Goal: Transaction & Acquisition: Purchase product/service

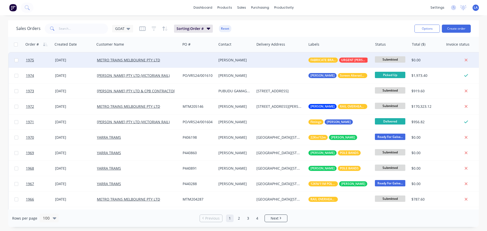
click at [285, 62] on div at bounding box center [280, 59] width 52 height 15
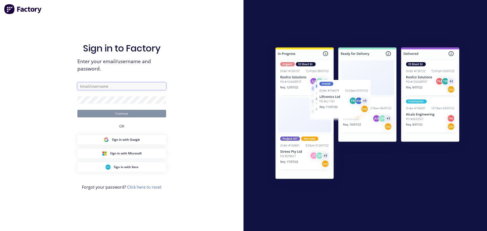
type input "[PERSON_NAME][EMAIL_ADDRESS][DOMAIN_NAME]"
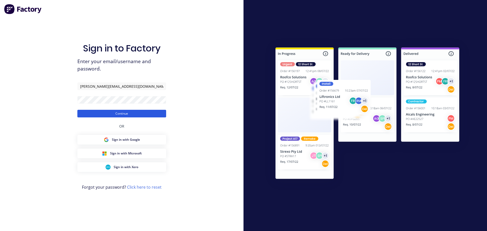
click at [118, 113] on button "Continue" at bounding box center [121, 114] width 89 height 8
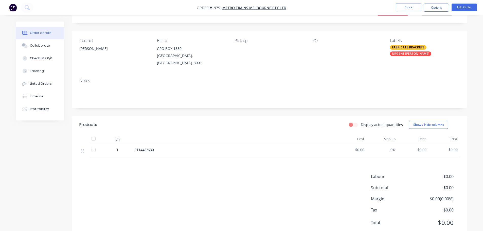
scroll to position [37, 0]
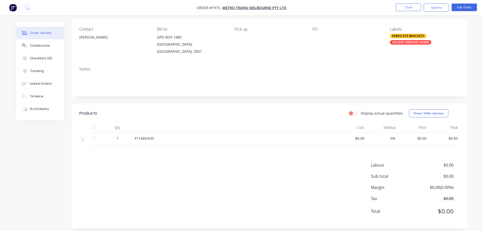
click at [423, 137] on div "$0.00" at bounding box center [413, 139] width 31 height 13
click at [426, 136] on span "$0.00" at bounding box center [413, 138] width 27 height 5
click at [461, 13] on nav "Order #1975 - METRO TRAINS MELBOURNE PTY LTD Close Options Edit Order" at bounding box center [241, 7] width 483 height 15
click at [461, 10] on button "Edit Order" at bounding box center [464, 8] width 25 height 8
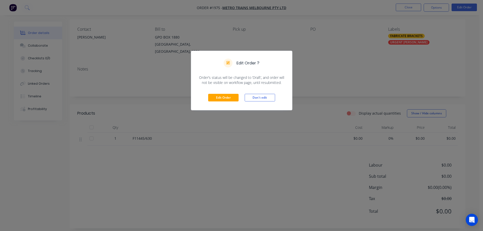
drag, startPoint x: 206, startPoint y: 102, endPoint x: 223, endPoint y: 97, distance: 17.8
click at [206, 101] on div "Edit Order Don't edit" at bounding box center [241, 97] width 101 height 25
click at [224, 97] on button "Edit Order" at bounding box center [223, 98] width 30 height 8
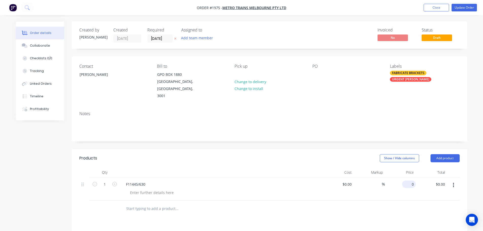
click at [413, 181] on input "0" at bounding box center [410, 184] width 12 height 7
type input "$423.60"
click at [396, 209] on div at bounding box center [269, 209] width 380 height 16
click at [466, 8] on button "Update Order" at bounding box center [464, 8] width 25 height 8
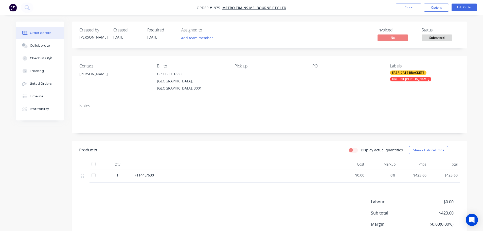
click at [439, 40] on span "Submitted" at bounding box center [437, 37] width 30 height 6
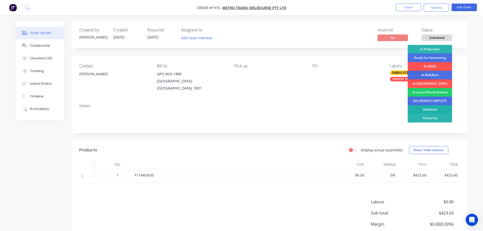
click at [436, 107] on div "Delivered" at bounding box center [430, 109] width 44 height 9
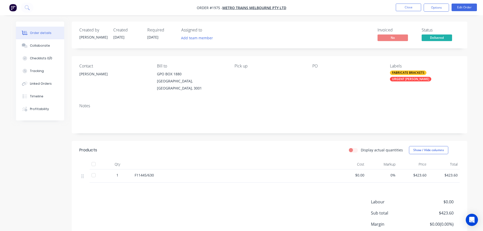
click at [349, 30] on div "Invoiced No Status Delivered" at bounding box center [346, 35] width 228 height 15
click at [427, 36] on span "Delivered" at bounding box center [437, 37] width 30 height 6
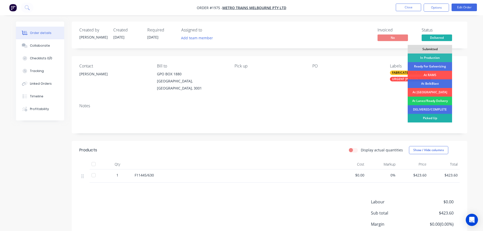
click at [432, 116] on div "Picked Up" at bounding box center [430, 118] width 44 height 9
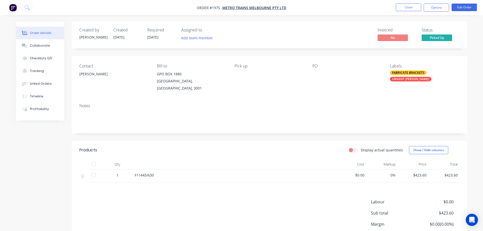
click at [363, 32] on div "Invoiced No Status Picked Up" at bounding box center [346, 35] width 228 height 15
click at [392, 13] on nav "Order #1975 - METRO TRAINS MELBOURNE PTY LTD Close Options Edit Order" at bounding box center [241, 7] width 483 height 15
click at [405, 5] on button "Close" at bounding box center [408, 8] width 25 height 8
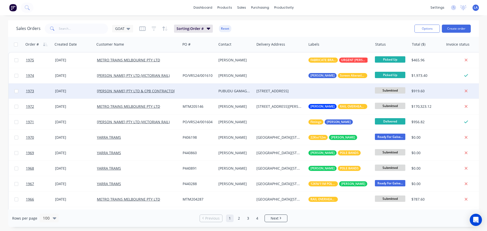
click at [196, 89] on div at bounding box center [199, 90] width 36 height 15
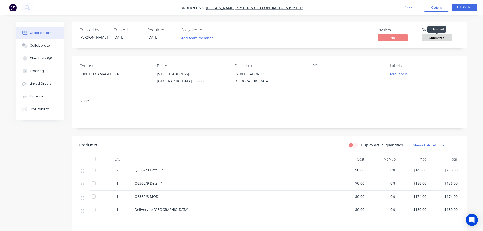
click at [447, 38] on span "Submitted" at bounding box center [437, 37] width 30 height 6
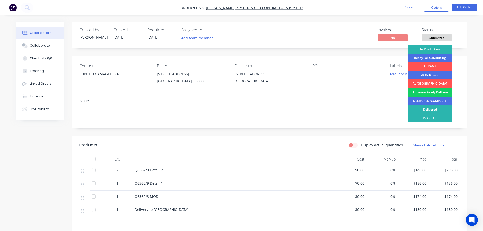
click at [431, 92] on div "At Lanez/Ready Delivery" at bounding box center [430, 92] width 44 height 9
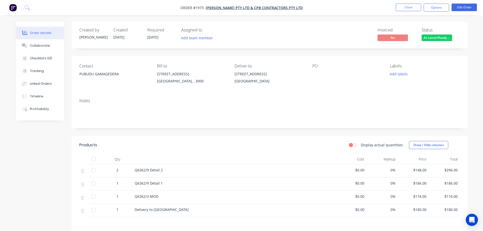
click at [441, 38] on span "At Lanez/Ready ..." at bounding box center [437, 37] width 30 height 6
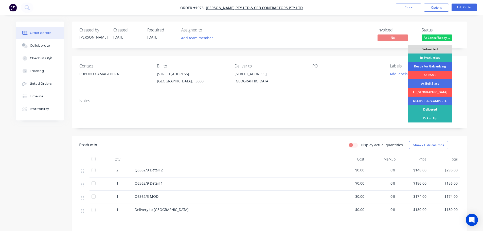
click at [431, 65] on div "Ready For Galvanizing" at bounding box center [430, 66] width 44 height 9
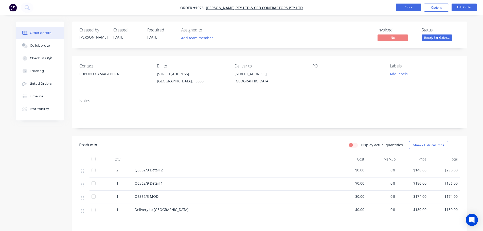
click at [410, 11] on button "Close" at bounding box center [408, 8] width 25 height 8
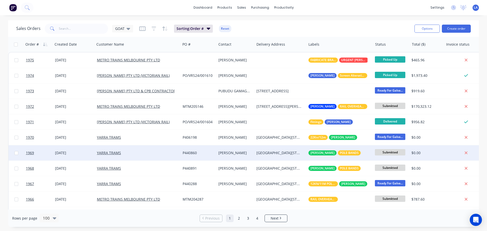
click at [281, 150] on div "[GEOGRAPHIC_DATA][STREET_ADDRESS]" at bounding box center [280, 152] width 52 height 15
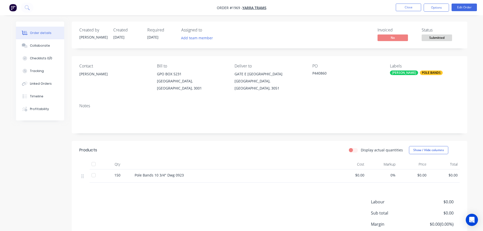
click at [428, 35] on span "Submitted" at bounding box center [437, 37] width 30 height 6
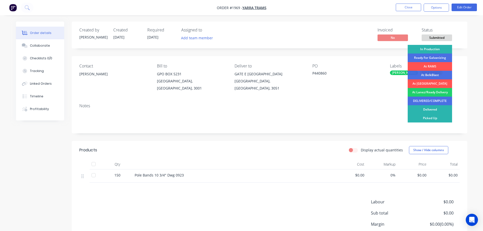
click at [431, 50] on div "In Production" at bounding box center [430, 49] width 44 height 9
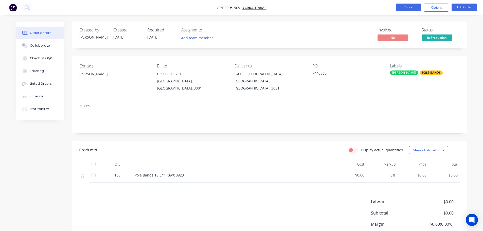
click at [415, 7] on button "Close" at bounding box center [408, 8] width 25 height 8
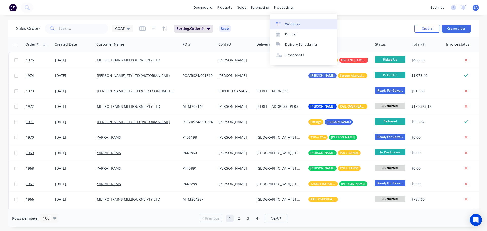
click at [284, 21] on link "Workflow" at bounding box center [303, 24] width 67 height 10
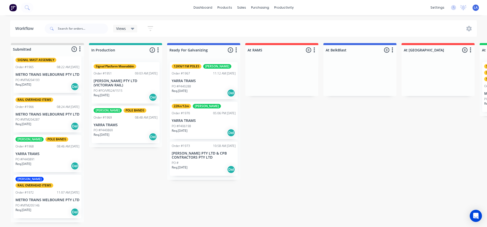
scroll to position [58, 0]
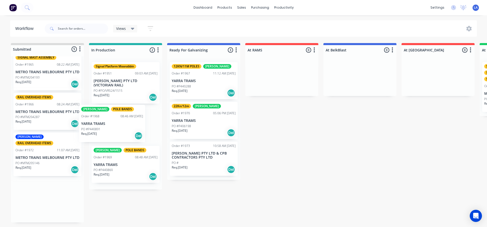
drag, startPoint x: 55, startPoint y: 157, endPoint x: 127, endPoint y: 116, distance: 82.6
click at [127, 116] on div "Submitted 5 Status colour #DBDCDC hex #DBDCDC Save Cancel Summaries Total order…" at bounding box center [382, 132] width 772 height 179
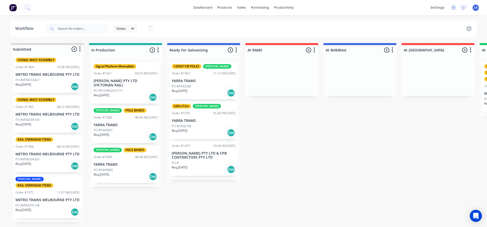
scroll to position [0, 0]
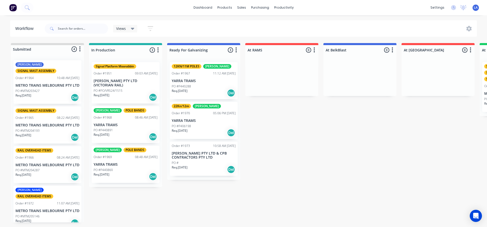
click at [208, 166] on div "Req. [DATE] Del" at bounding box center [204, 169] width 64 height 9
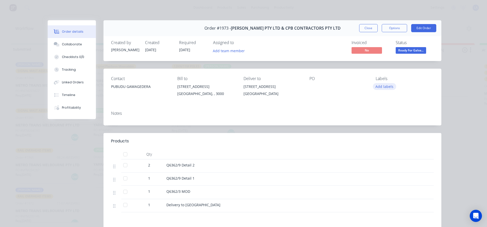
click at [385, 88] on button "Add labels" at bounding box center [384, 86] width 23 height 7
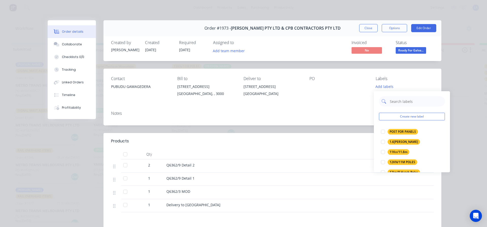
click at [402, 103] on input "text" at bounding box center [415, 101] width 53 height 10
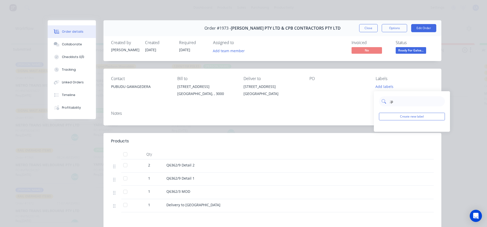
type input ";"
click at [394, 132] on div "PUBUDU G" at bounding box center [397, 132] width 20 height 6
click at [395, 102] on input "pub" at bounding box center [415, 99] width 53 height 10
type input "chann"
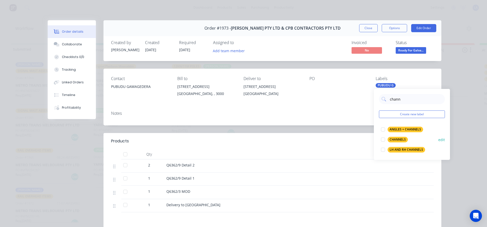
click at [387, 140] on div at bounding box center [383, 140] width 10 height 10
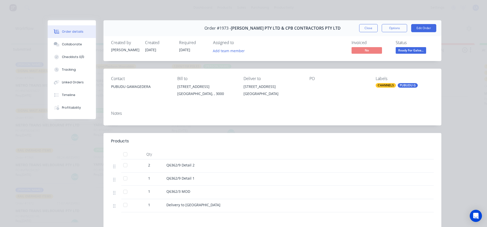
click at [352, 101] on div "Contact PUBUDU GAMAGEDERA Bill to [STREET_ADDRESS], , 3000 Deliver to [STREET_A…" at bounding box center [272, 88] width 338 height 38
click at [372, 28] on button "Close" at bounding box center [368, 28] width 19 height 8
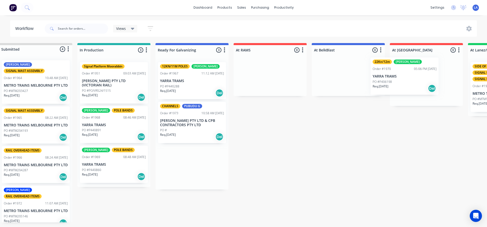
drag, startPoint x: 197, startPoint y: 119, endPoint x: 400, endPoint y: 75, distance: 207.0
click at [400, 75] on div "Submitted 4 Status colour #DBDCDC hex #DBDCDC Save Cancel Summaries Total order…" at bounding box center [371, 132] width 772 height 179
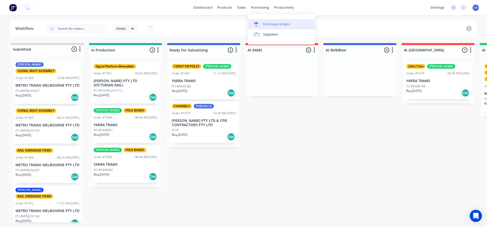
click at [262, 23] on link "Purchase Orders" at bounding box center [281, 24] width 67 height 10
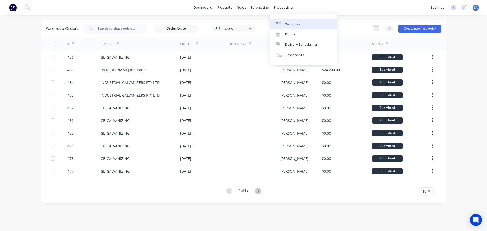
click at [285, 22] on div "Workflow" at bounding box center [292, 24] width 15 height 5
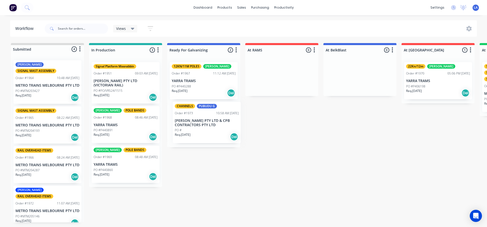
drag, startPoint x: 204, startPoint y: 116, endPoint x: 209, endPoint y: 117, distance: 5.3
click at [209, 117] on div "12KN/11M POLES [PERSON_NAME] Order #1967 11:12 AM [DATE] YARRA TRAMS PO #P44028…" at bounding box center [203, 102] width 73 height 89
click at [46, 163] on p "METRO TRAINS MELBOURNE PTY LTD" at bounding box center [47, 165] width 64 height 4
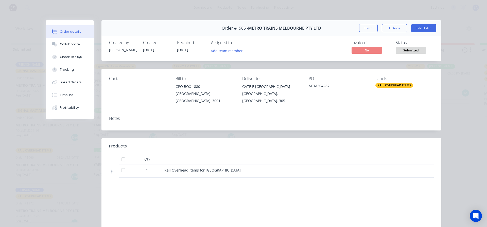
click at [398, 50] on span "Submitted" at bounding box center [411, 50] width 30 height 6
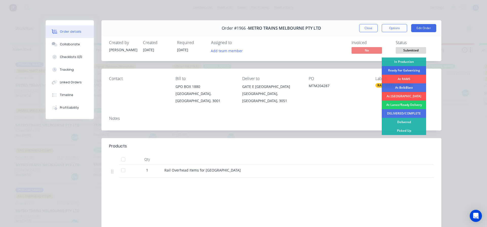
click at [400, 68] on div "Ready For Galvanizing" at bounding box center [404, 70] width 44 height 9
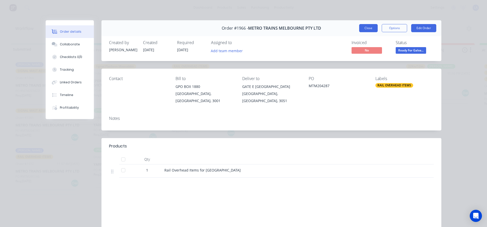
click at [368, 29] on button "Close" at bounding box center [368, 28] width 19 height 8
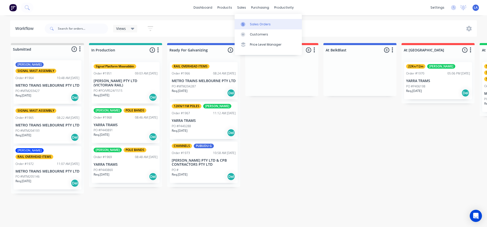
click at [251, 25] on div "Sales Orders" at bounding box center [260, 24] width 21 height 5
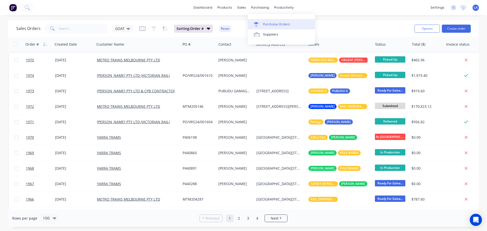
click at [260, 21] on link "Purchase Orders" at bounding box center [281, 24] width 67 height 10
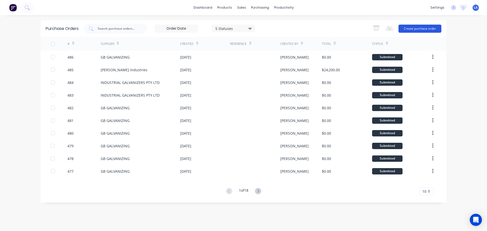
click at [407, 27] on button "Create purchase order" at bounding box center [419, 29] width 43 height 8
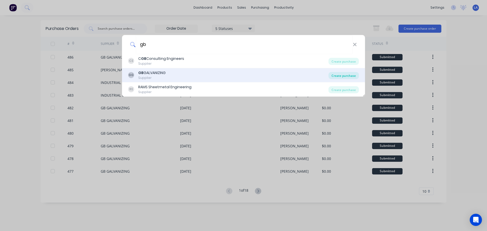
type input "gb"
click at [344, 75] on div "Create purchase" at bounding box center [343, 75] width 30 height 7
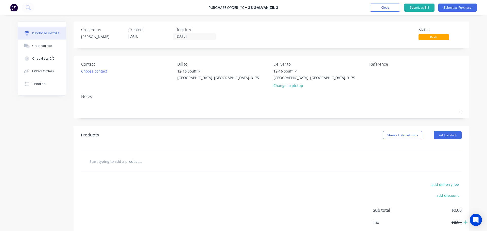
click at [110, 165] on input "text" at bounding box center [139, 161] width 101 height 10
type input "65 x 65 SHS Frame 2400 x 1200mm"
click at [154, 180] on button "Add 65 x 65 SHS Frame 2400 x 1200mm to order" at bounding box center [167, 180] width 152 height 16
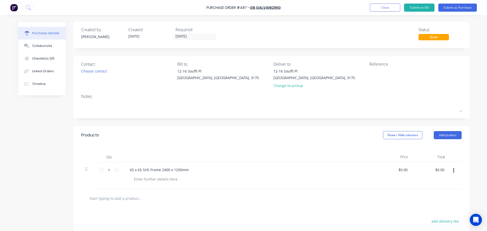
click at [123, 198] on input "text" at bounding box center [139, 198] width 101 height 10
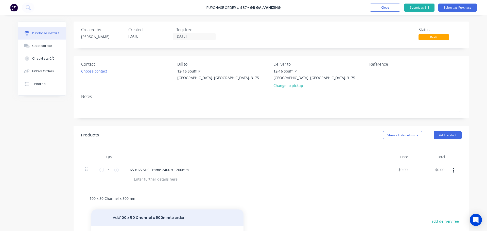
type input "100 x 50 Channel x 500mm"
click at [147, 213] on button "Add 100 x 50 Channel x 500mm to order" at bounding box center [167, 217] width 152 height 16
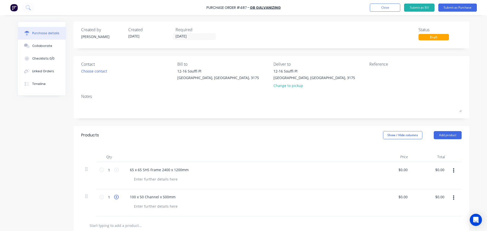
click at [116, 197] on icon at bounding box center [116, 197] width 5 height 5
type input "2"
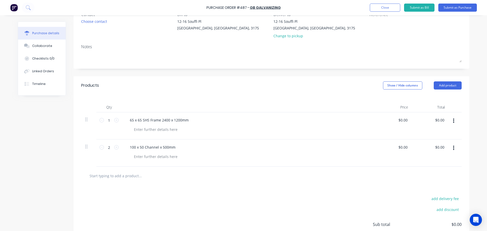
scroll to position [51, 0]
click at [133, 175] on input "text" at bounding box center [139, 175] width 101 height 10
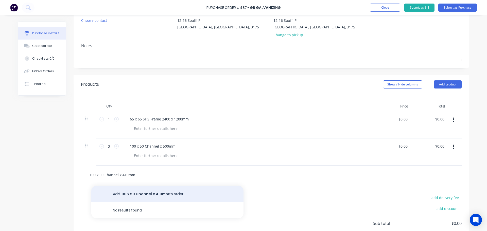
type input "100 x 50 Channel x 410mm"
click at [146, 194] on button "Add 100 x 50 Channel x 410mm to order" at bounding box center [167, 194] width 152 height 16
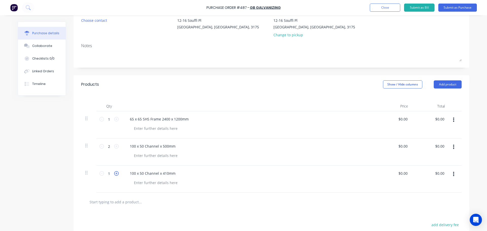
click at [115, 171] on icon at bounding box center [116, 173] width 5 height 5
type input "2"
click at [113, 202] on input "text" at bounding box center [139, 202] width 101 height 10
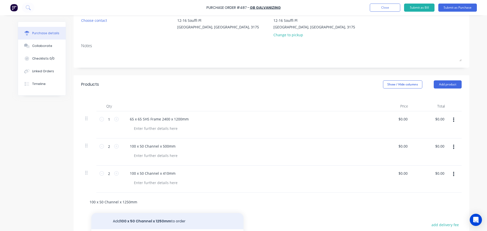
type input "100 x 50 Channel x 1250mm"
click at [136, 224] on button "Add 100 x 50 Channel x 1250mm to order" at bounding box center [167, 221] width 152 height 16
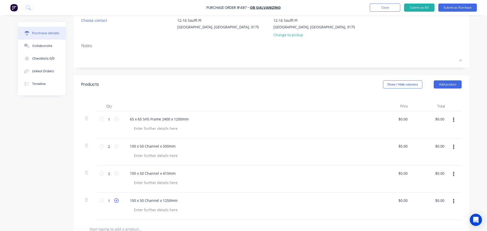
click at [114, 200] on icon at bounding box center [116, 200] width 5 height 5
type input "2"
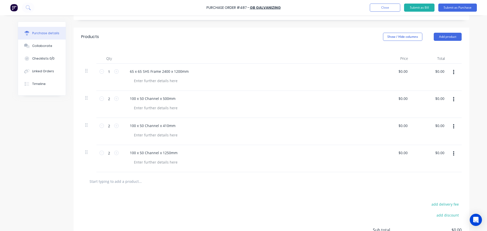
scroll to position [101, 0]
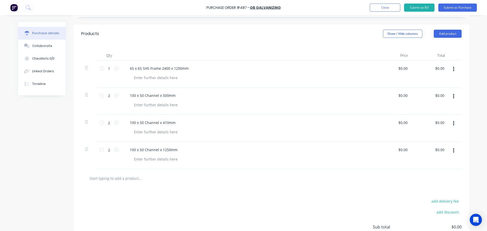
click at [128, 176] on input "text" at bounding box center [139, 178] width 101 height 10
type input "100 x 50 Channel x 1845mm"
click at [132, 195] on button "Add 100 x 50 Channel x 1845mm to order" at bounding box center [167, 197] width 152 height 16
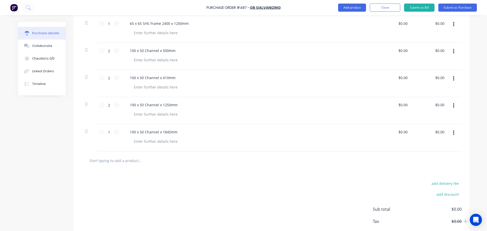
scroll to position [152, 0]
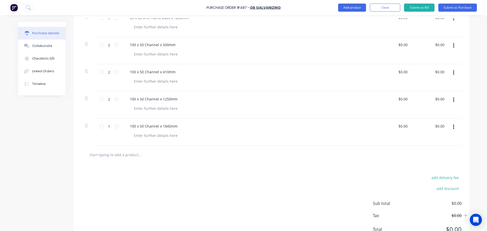
click at [131, 153] on input "text" at bounding box center [139, 155] width 101 height 10
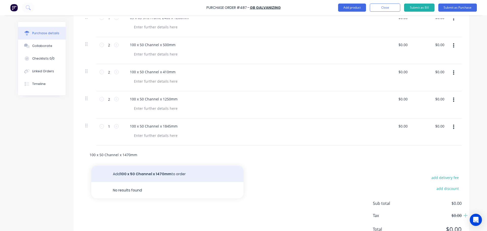
type input "100 x 50 Channel x 1470mm"
click at [142, 174] on button "Add 100 x 50 Channel x 1470mm to order" at bounding box center [167, 174] width 152 height 16
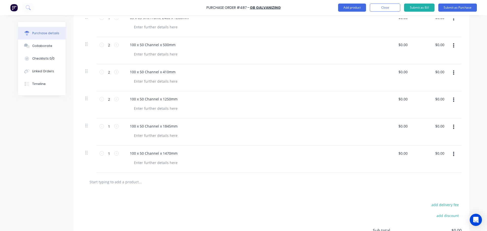
click at [113, 181] on input "text" at bounding box center [139, 182] width 101 height 10
type input "75 x 75 x 10 Angle x 725mm"
click at [155, 202] on button "Add 75 x 75 x 10 Angle x 725mm to order" at bounding box center [167, 201] width 152 height 16
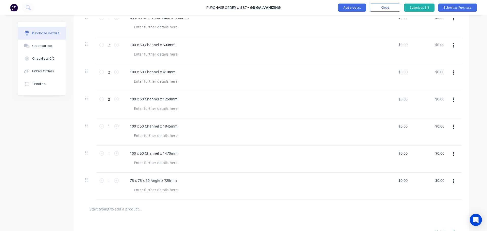
click at [115, 183] on div "1 1" at bounding box center [108, 181] width 17 height 8
click at [117, 183] on div "1 1" at bounding box center [108, 186] width 25 height 27
click at [115, 181] on icon at bounding box center [116, 180] width 5 height 5
type input "2"
click at [446, 2] on div "Purchase Order #487 - GB GALVANIZING Add product Close Submit as Bill Submit as…" at bounding box center [243, 7] width 487 height 15
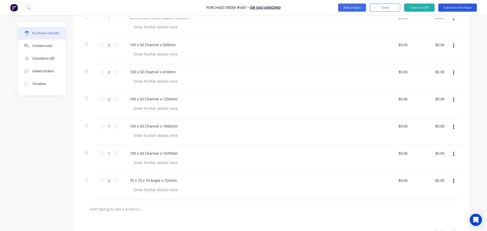
click at [446, 5] on button "Submit as Purchase" at bounding box center [457, 8] width 39 height 8
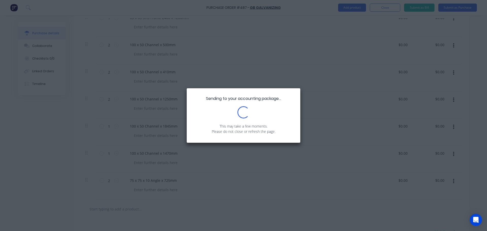
scroll to position [0, 0]
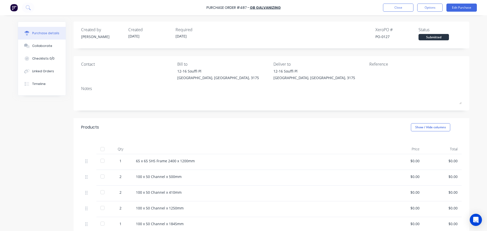
click at [443, 4] on div "Close Options Edit Purchase" at bounding box center [428, 8] width 98 height 8
click at [429, 14] on div "Purchase Order #487 - GB GALVANIZING Close Options Edit Purchase" at bounding box center [243, 7] width 487 height 15
click at [432, 8] on button "Options" at bounding box center [429, 8] width 25 height 8
click at [427, 22] on div "Print / Email" at bounding box center [418, 20] width 39 height 7
click at [424, 39] on div "Without pricing" at bounding box center [418, 40] width 39 height 7
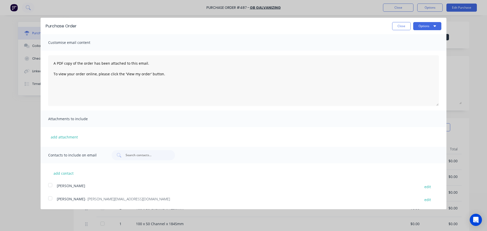
click at [424, 30] on div "Purchase Order Close Options" at bounding box center [244, 26] width 406 height 16
click at [425, 27] on button "Options" at bounding box center [427, 26] width 28 height 8
click at [423, 36] on div "Print" at bounding box center [417, 38] width 39 height 7
click at [396, 27] on button "Close" at bounding box center [401, 26] width 19 height 8
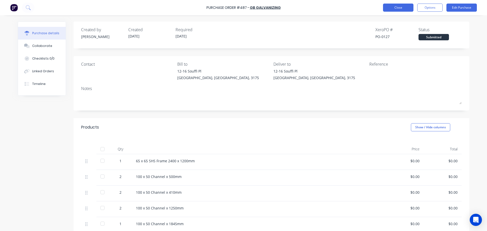
click at [404, 7] on button "Close" at bounding box center [398, 8] width 30 height 8
